Goal: Task Accomplishment & Management: Use online tool/utility

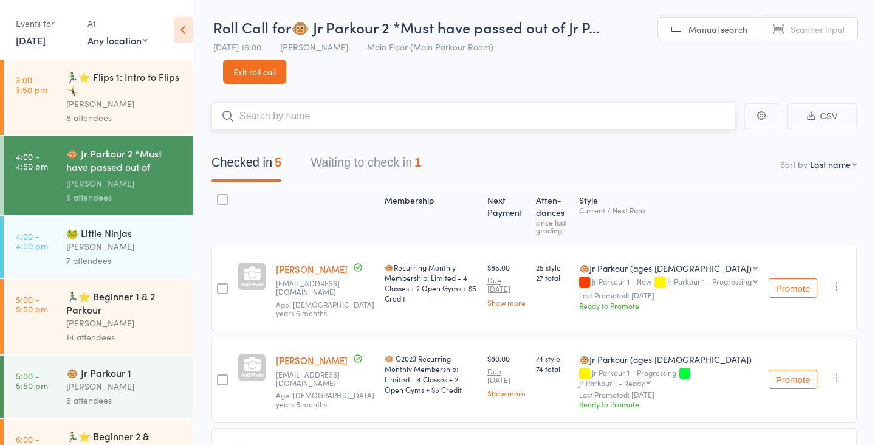
click at [354, 152] on button "Waiting to check in 1" at bounding box center [366, 166] width 111 height 32
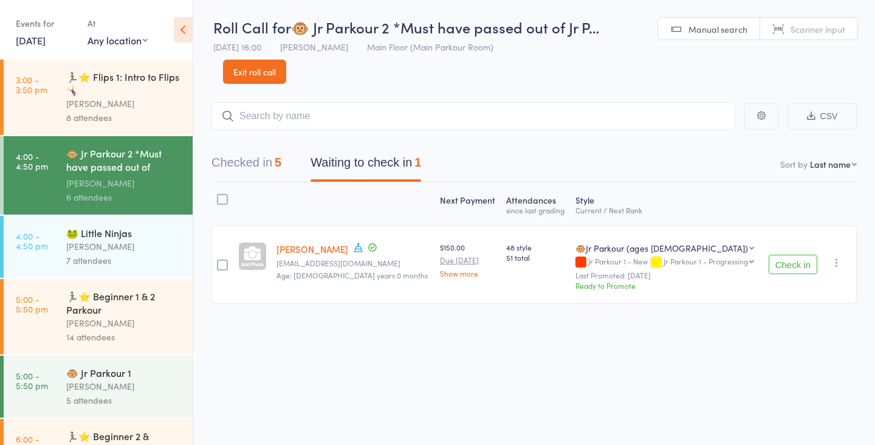
click at [787, 256] on button "Check in" at bounding box center [793, 264] width 49 height 19
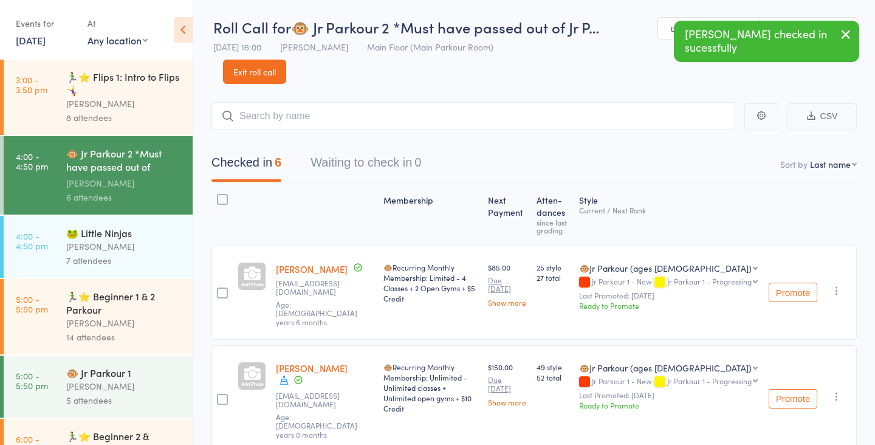
click at [111, 316] on div "[PERSON_NAME]" at bounding box center [124, 323] width 116 height 14
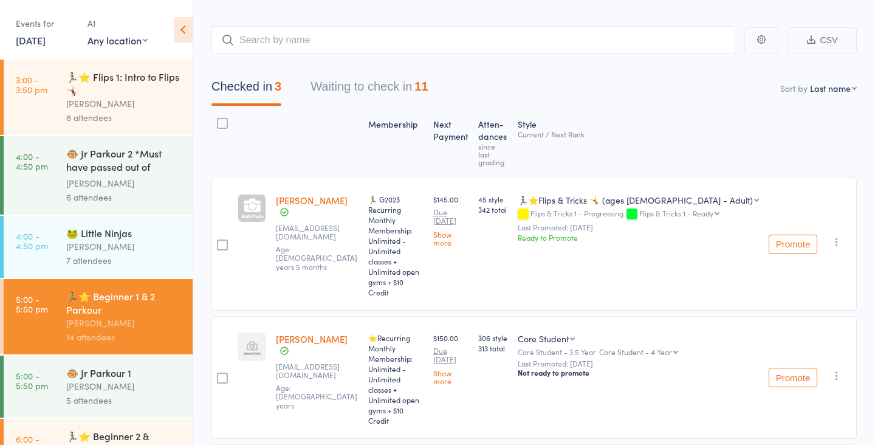
scroll to position [44, 0]
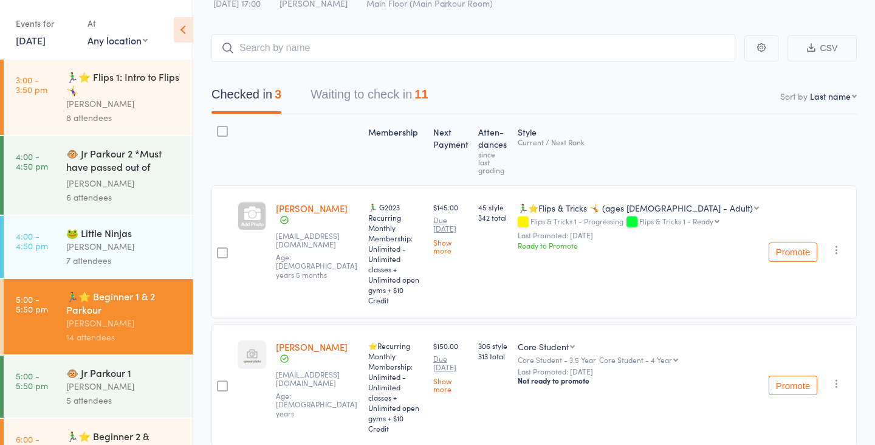
click at [381, 88] on button "Waiting to check in 11" at bounding box center [369, 97] width 117 height 32
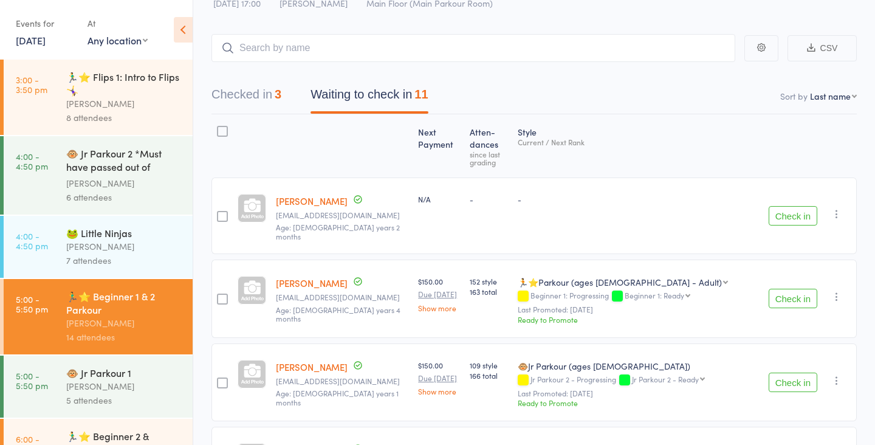
click at [592, 305] on small "Last Promoted: [DATE]" at bounding box center [638, 309] width 241 height 9
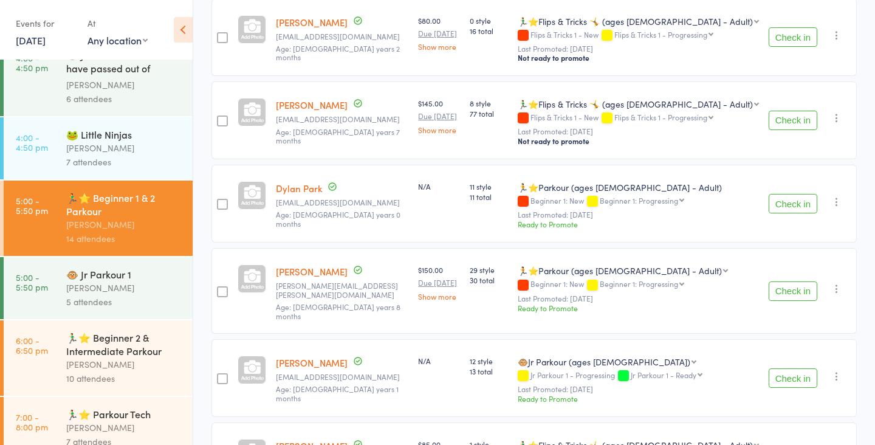
scroll to position [119, 0]
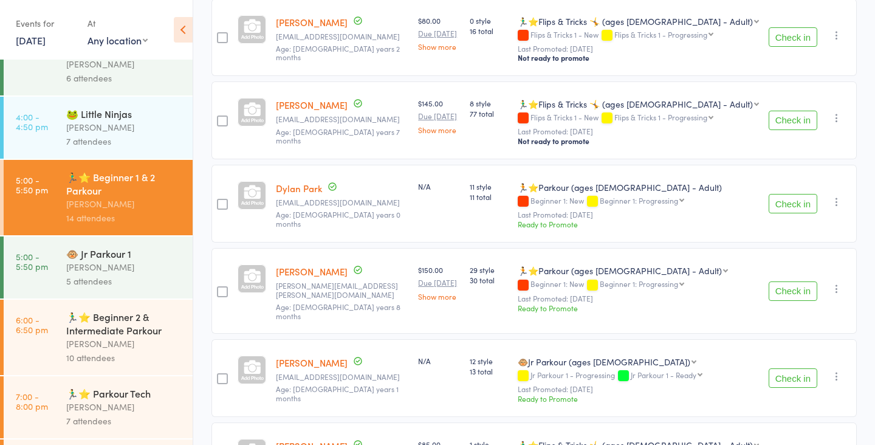
click at [106, 408] on div "[PERSON_NAME]" at bounding box center [124, 407] width 116 height 14
